Goal: Transaction & Acquisition: Purchase product/service

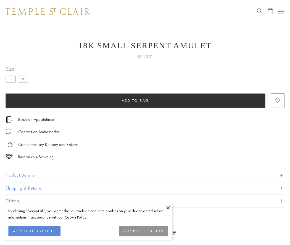
scroll to position [1, 0]
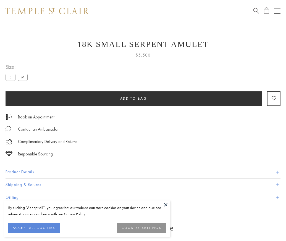
click at [133, 98] on span "Add to bag" at bounding box center [133, 98] width 27 height 5
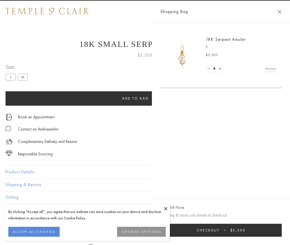
click at [282, 230] on button "Checkout $5,500" at bounding box center [221, 230] width 122 height 13
